Goal: Transaction & Acquisition: Obtain resource

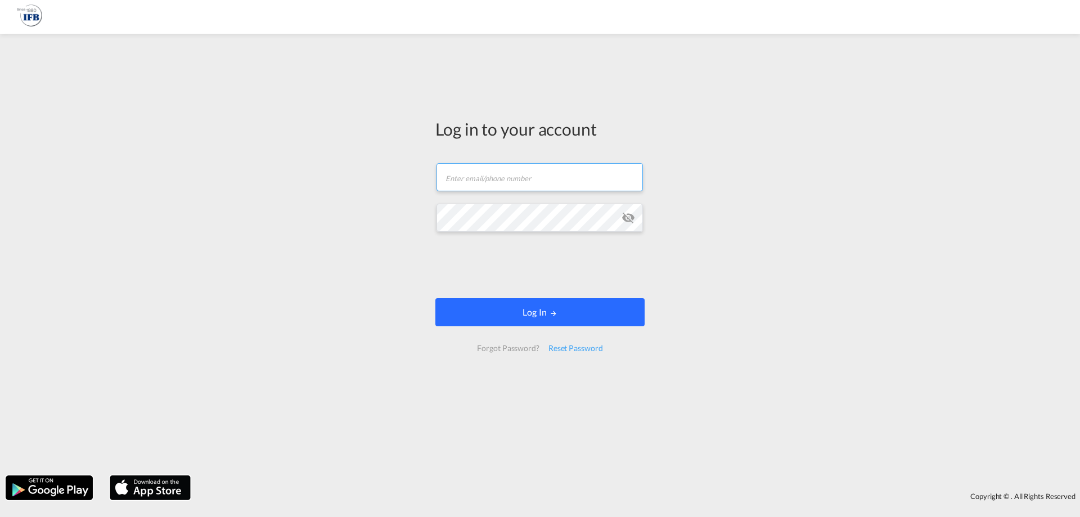
type input "[PERSON_NAME][EMAIL_ADDRESS][DOMAIN_NAME]"
click at [511, 314] on button "Log In" at bounding box center [539, 312] width 209 height 28
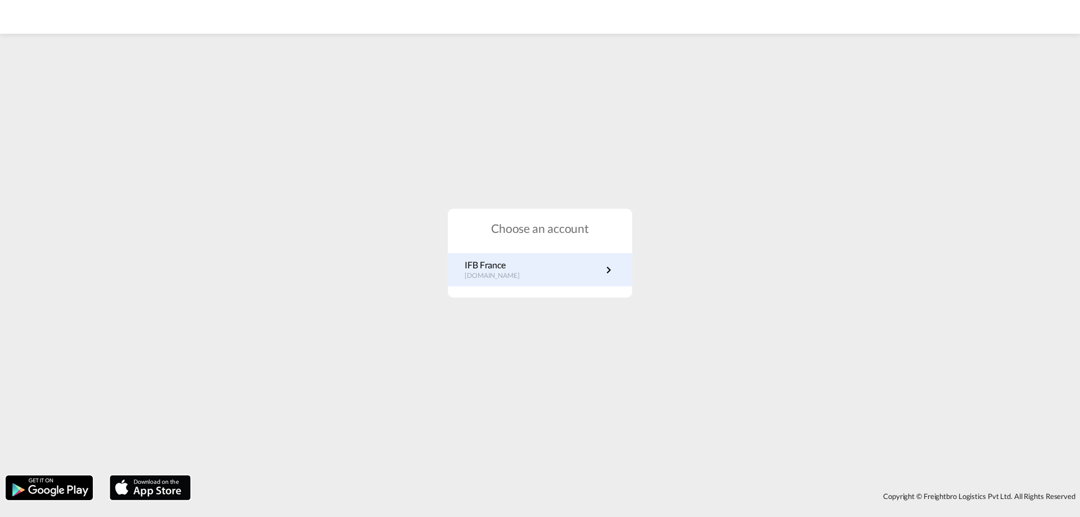
click at [488, 276] on p "[DOMAIN_NAME]" at bounding box center [498, 276] width 66 height 10
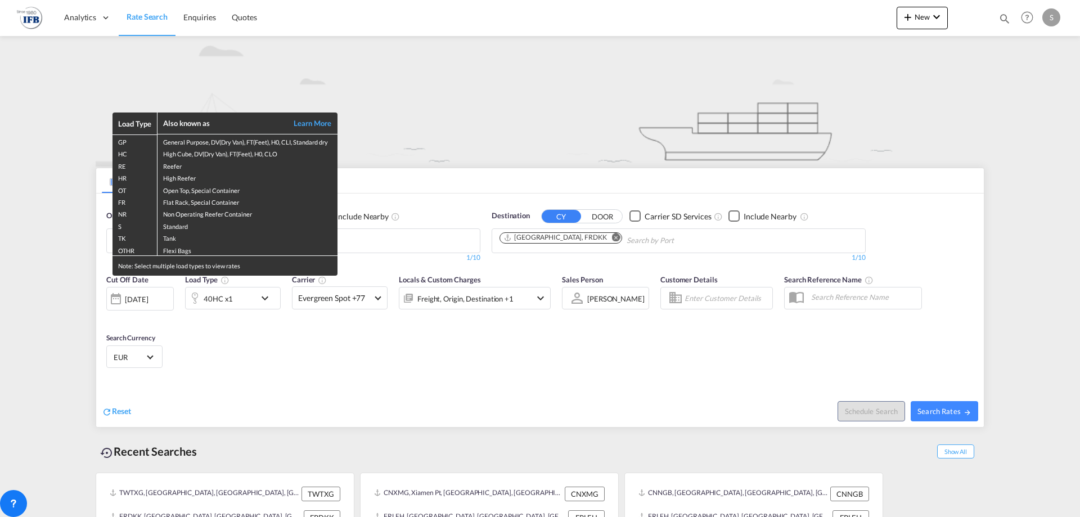
click at [139, 302] on div "Load Type Also known as Learn More GP General Purpose, DV(Dry Van), FT(Feet), H…" at bounding box center [540, 258] width 1080 height 517
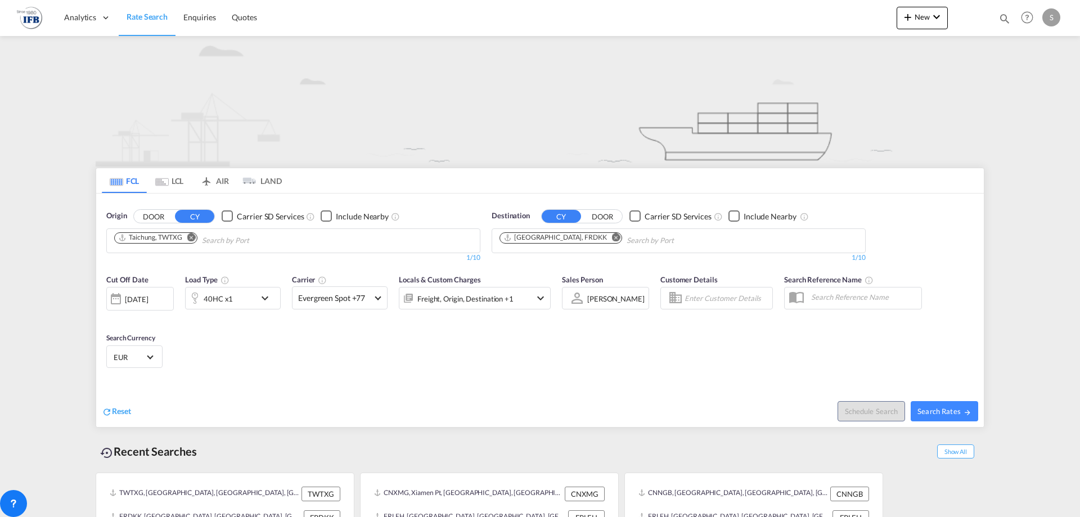
click at [139, 302] on div "29 Aug 2025" at bounding box center [136, 299] width 23 height 10
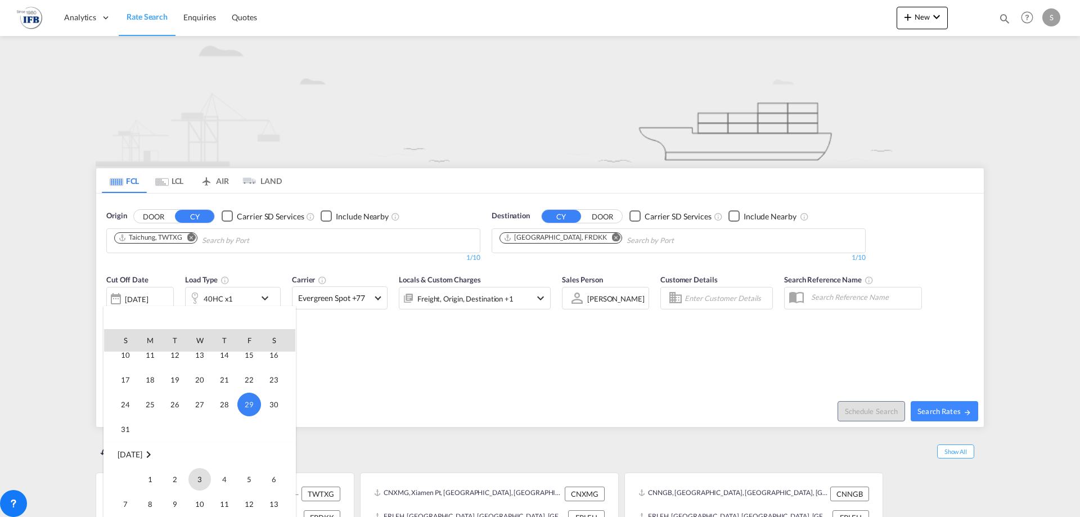
scroll to position [560, 0]
click at [225, 428] on span "4" at bounding box center [224, 426] width 23 height 23
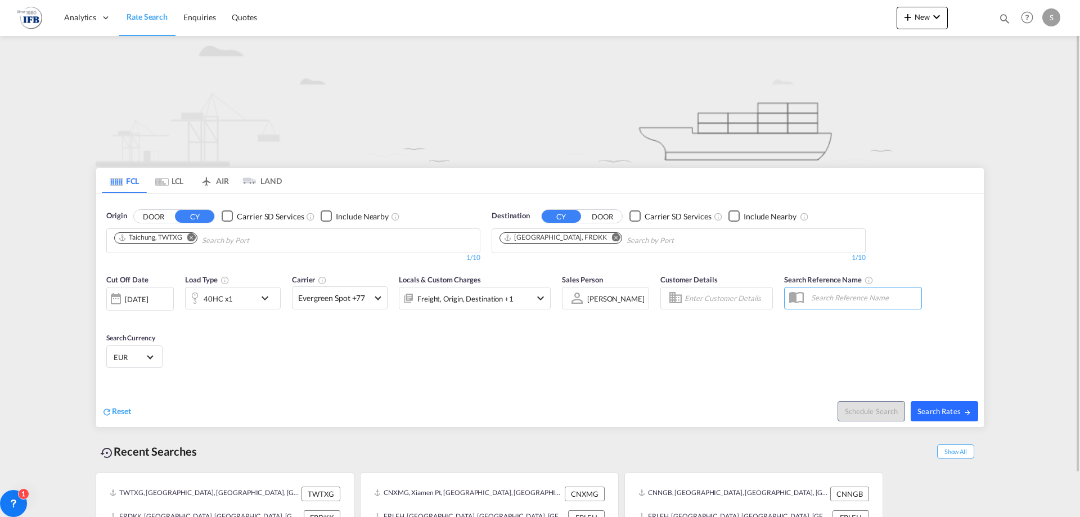
click at [929, 415] on span "Search Rates" at bounding box center [945, 411] width 54 height 9
type input "TWTXG to FRDKK / 4 Sep 2025"
